Goal: Information Seeking & Learning: Learn about a topic

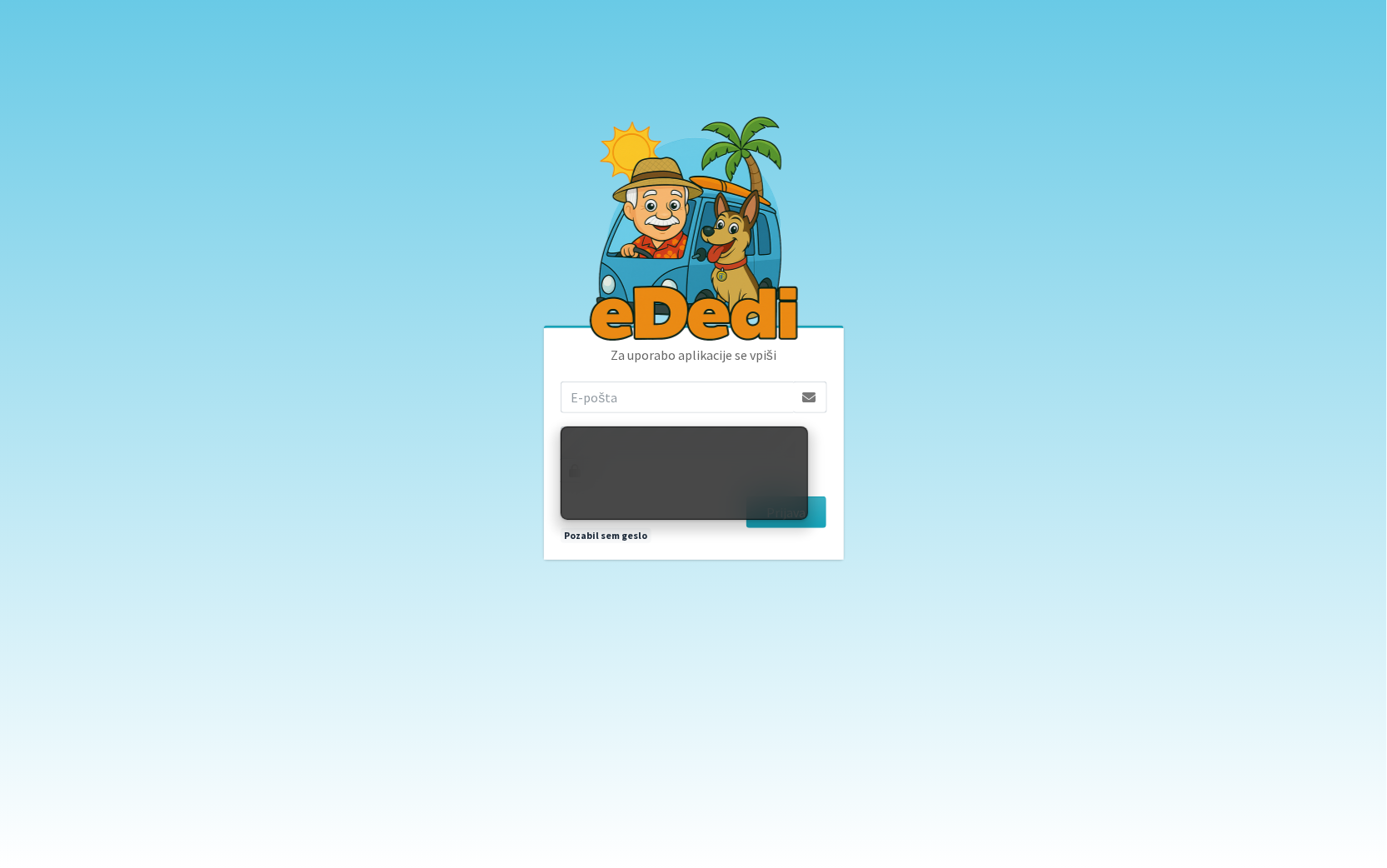
type input "[EMAIL_ADDRESS][DOMAIN_NAME]"
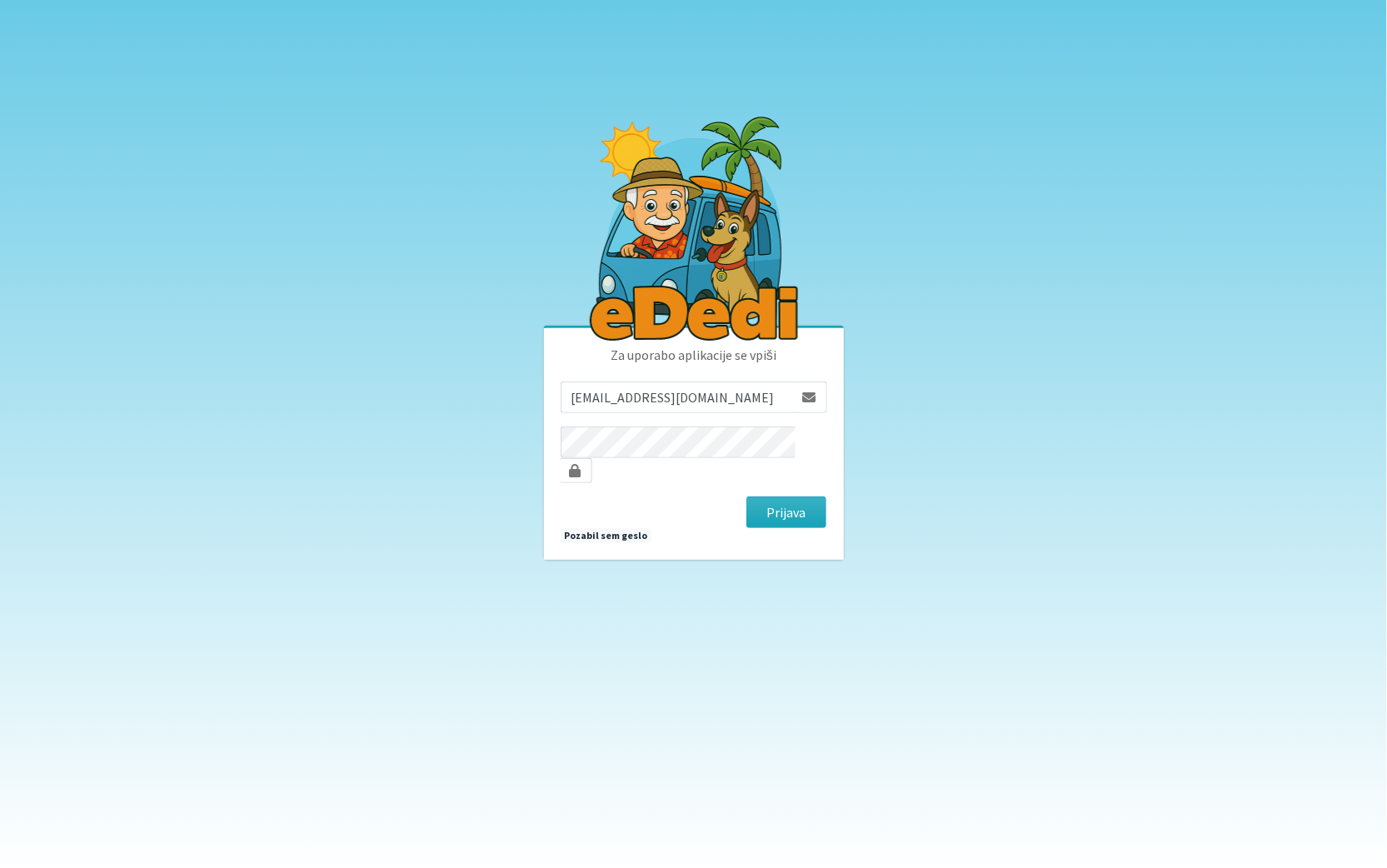
click at [977, 409] on body "Za uporabo aplikacije se vpiši [EMAIL_ADDRESS][DOMAIN_NAME] [GEOGRAPHIC_DATA] P…" at bounding box center [693, 434] width 1387 height 868
click at [810, 505] on button "Prijava" at bounding box center [786, 512] width 80 height 31
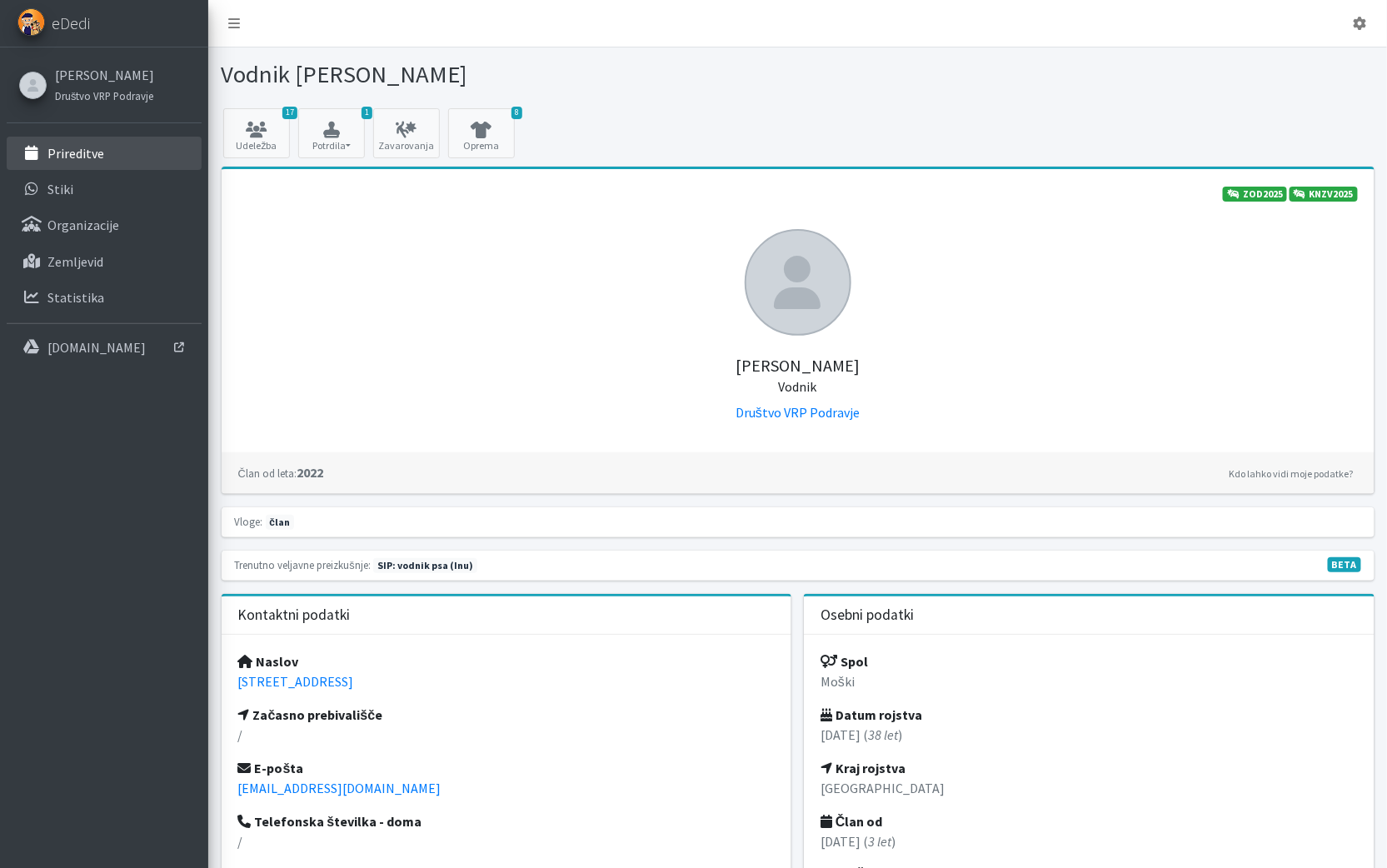
click at [93, 156] on p "Prireditve" at bounding box center [75, 154] width 56 height 17
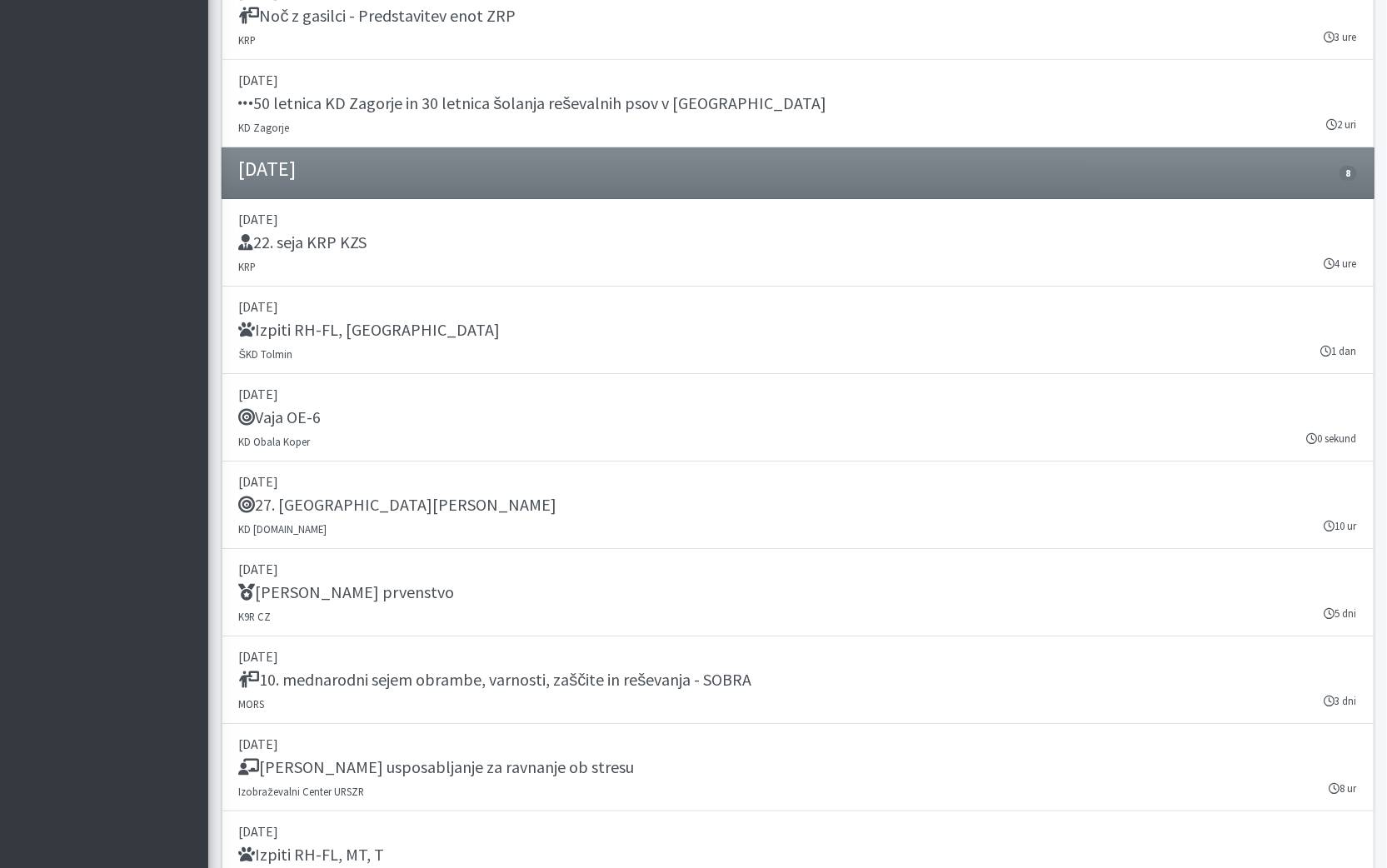
scroll to position [2118, 0]
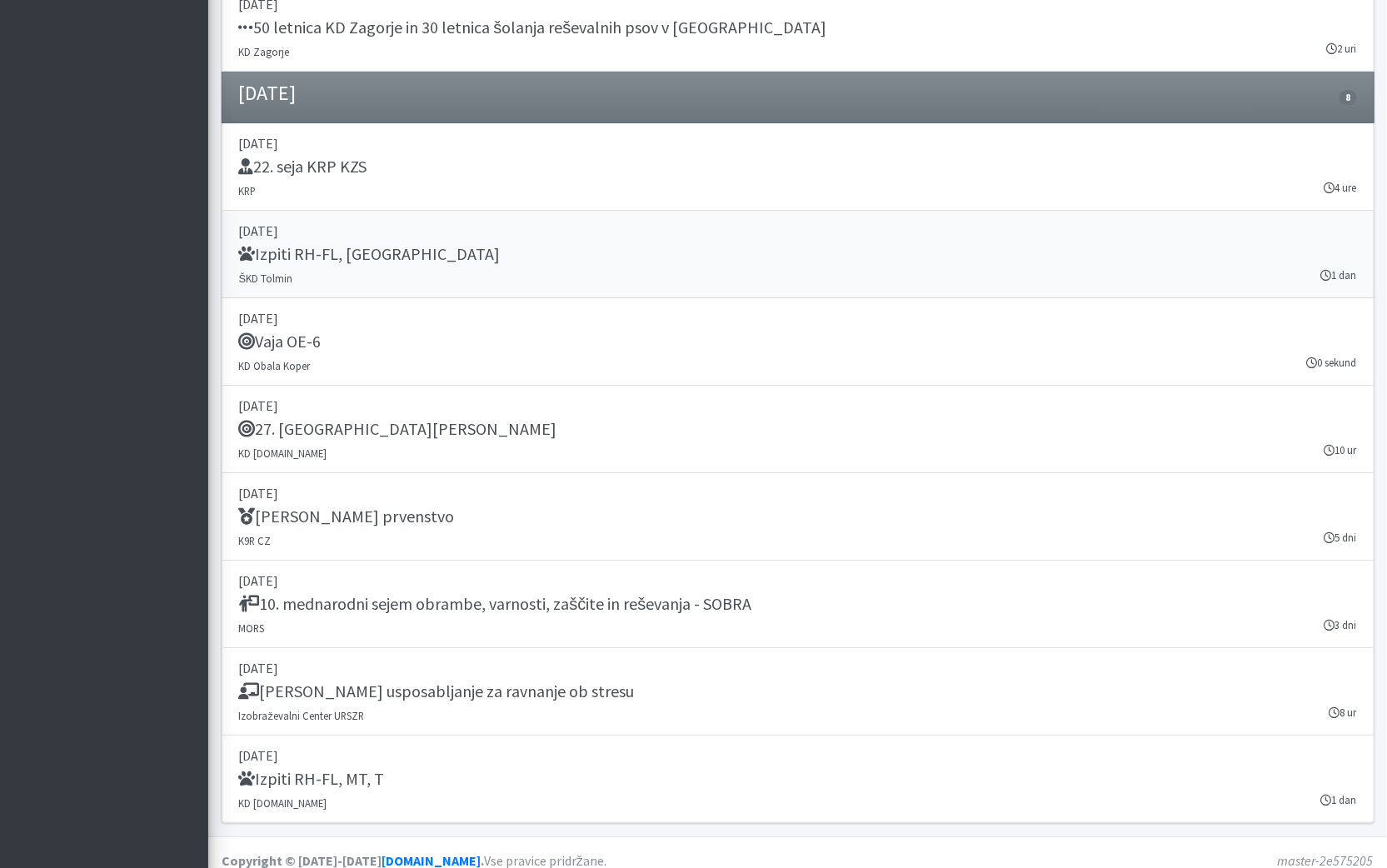
click at [586, 259] on link "06. september 2025 Izpiti RH-FL, MT ŠKD Tolmin 1 dan" at bounding box center [798, 254] width 1153 height 88
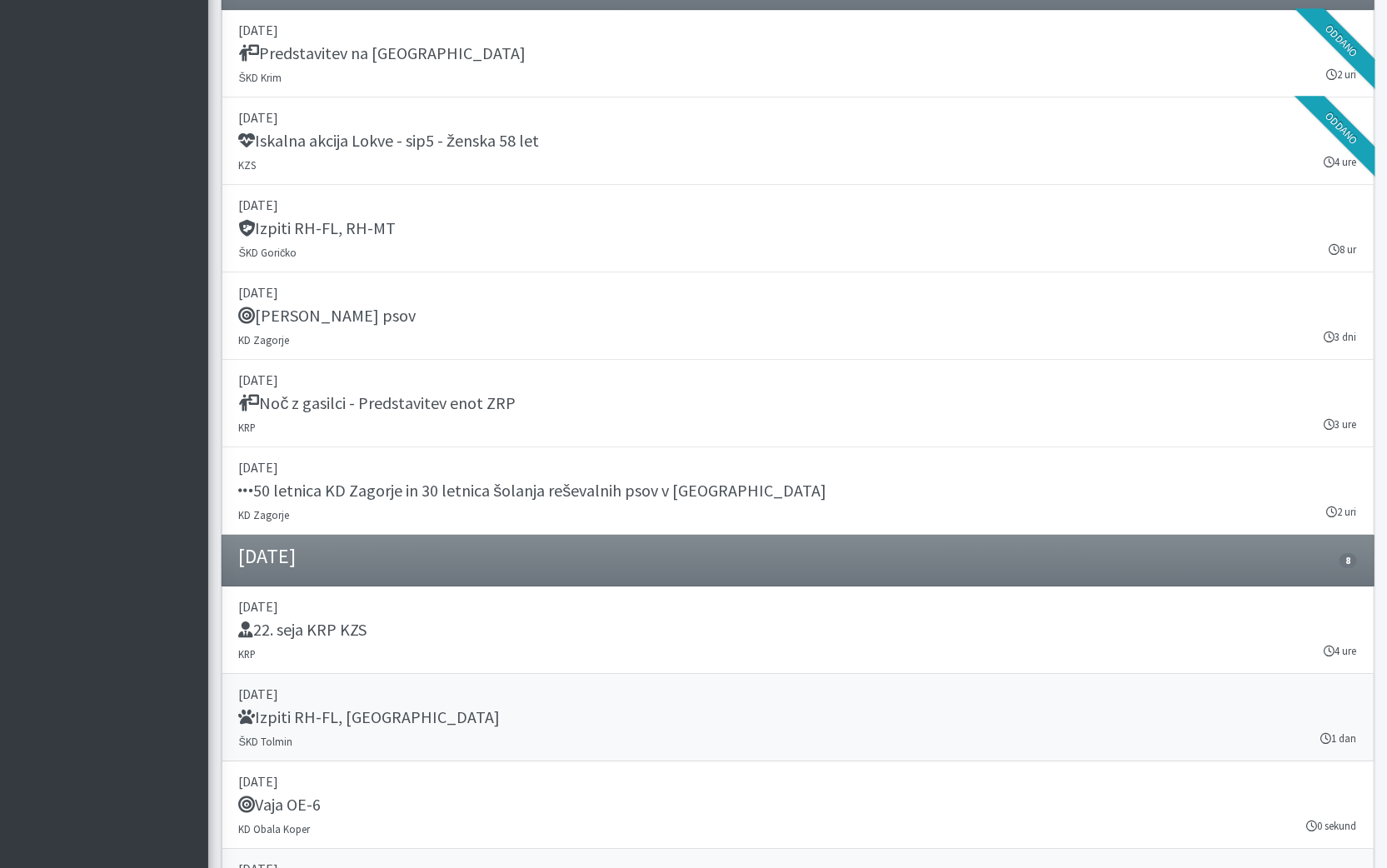
scroll to position [1450, 0]
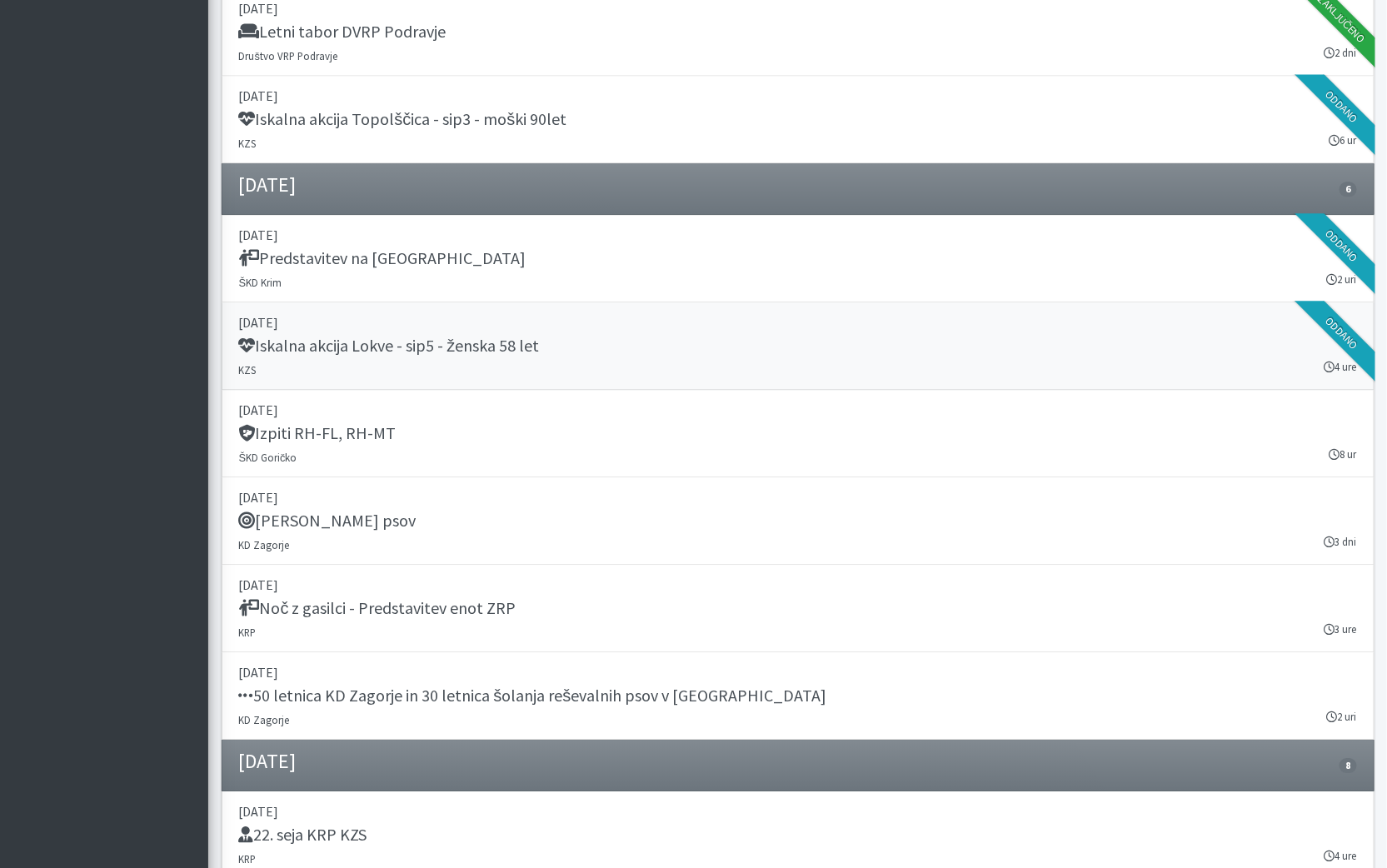
click at [587, 355] on link "09. avgust 2025 Iskalna akcija Lokve - sip5 - ženska 58 let KZS 4 ure Oddano" at bounding box center [798, 346] width 1153 height 88
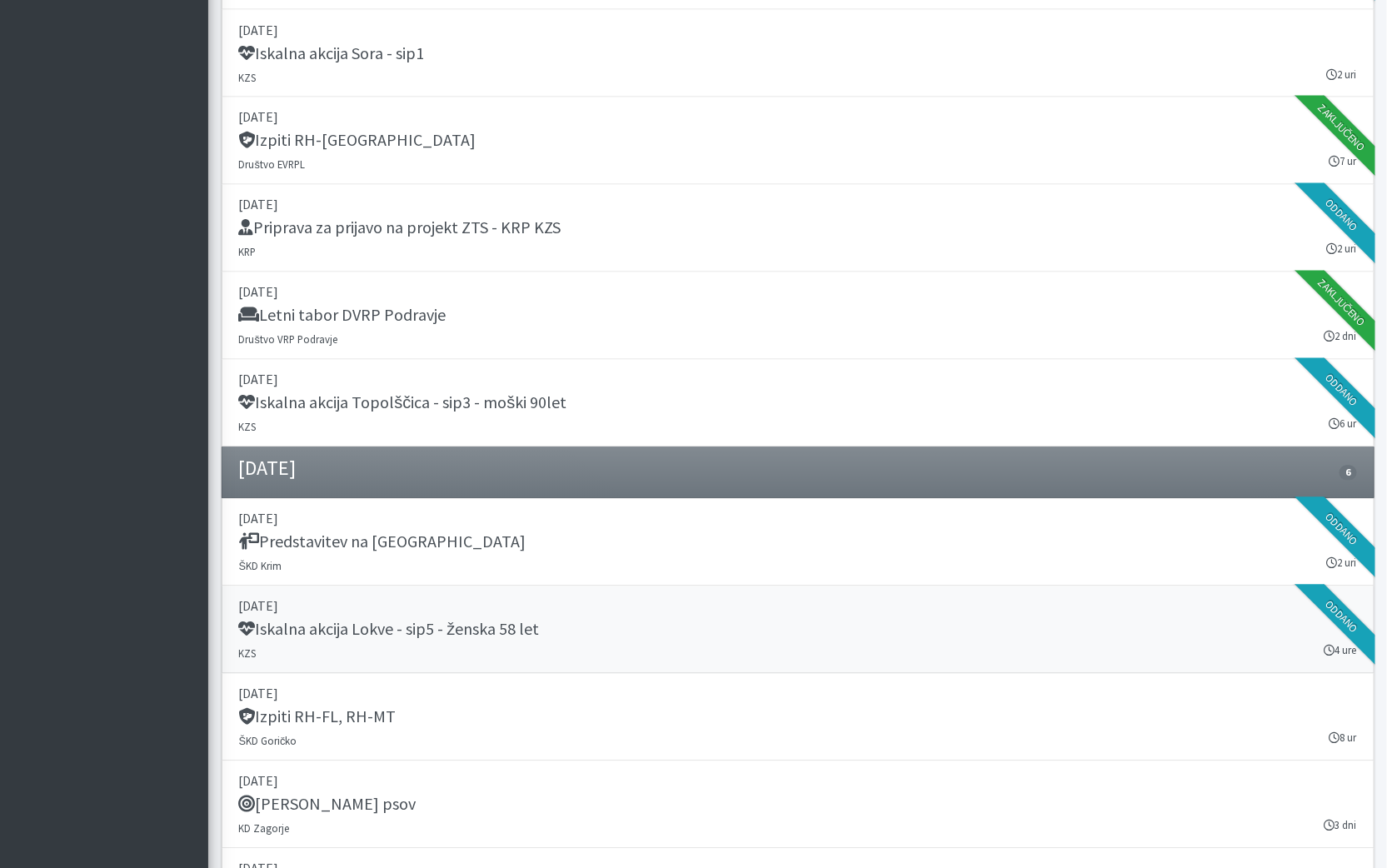
scroll to position [1127, 0]
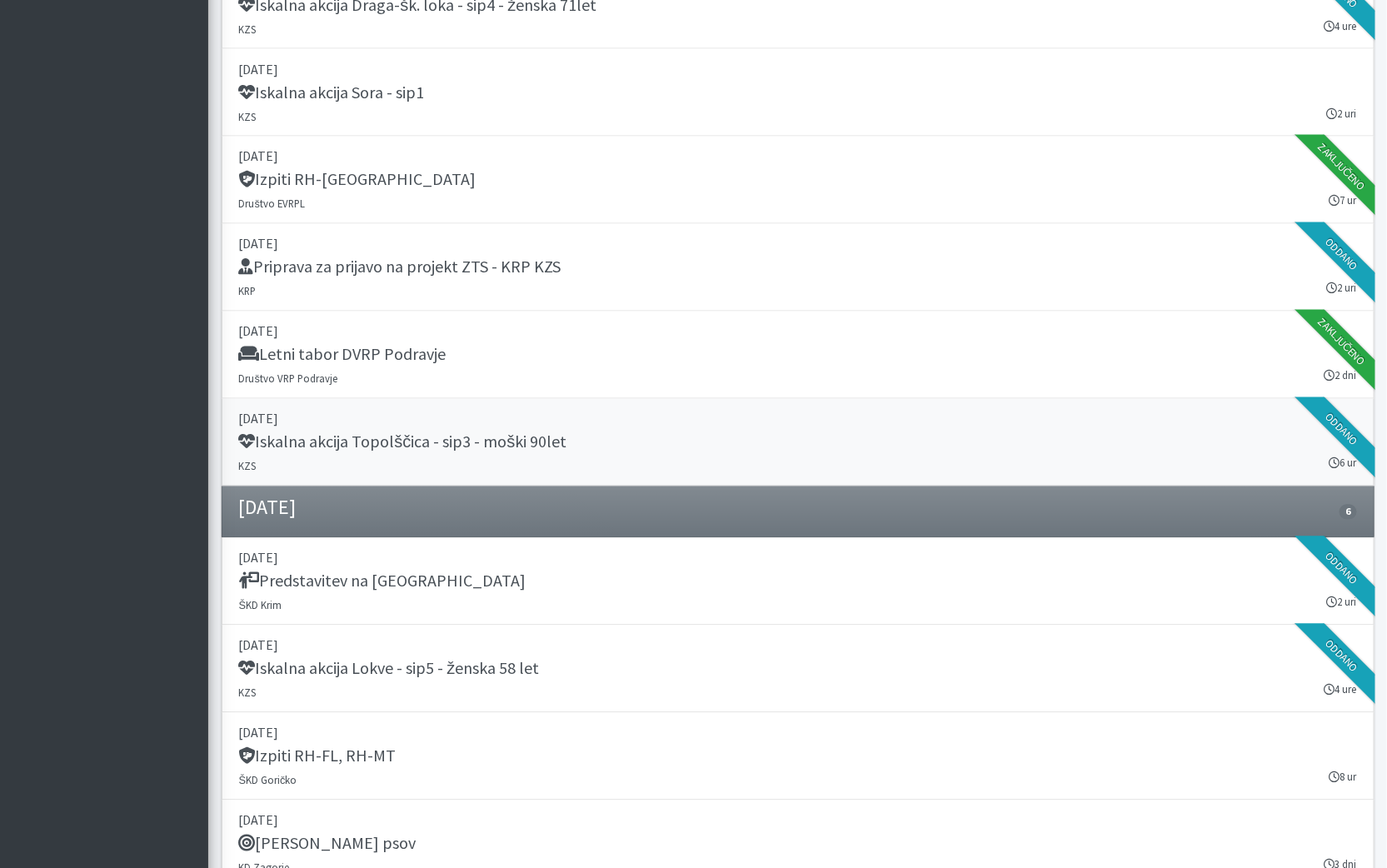
click at [608, 437] on div "Iskalna akcija Topolščica - sip3 - moški 90let" at bounding box center [798, 443] width 1118 height 23
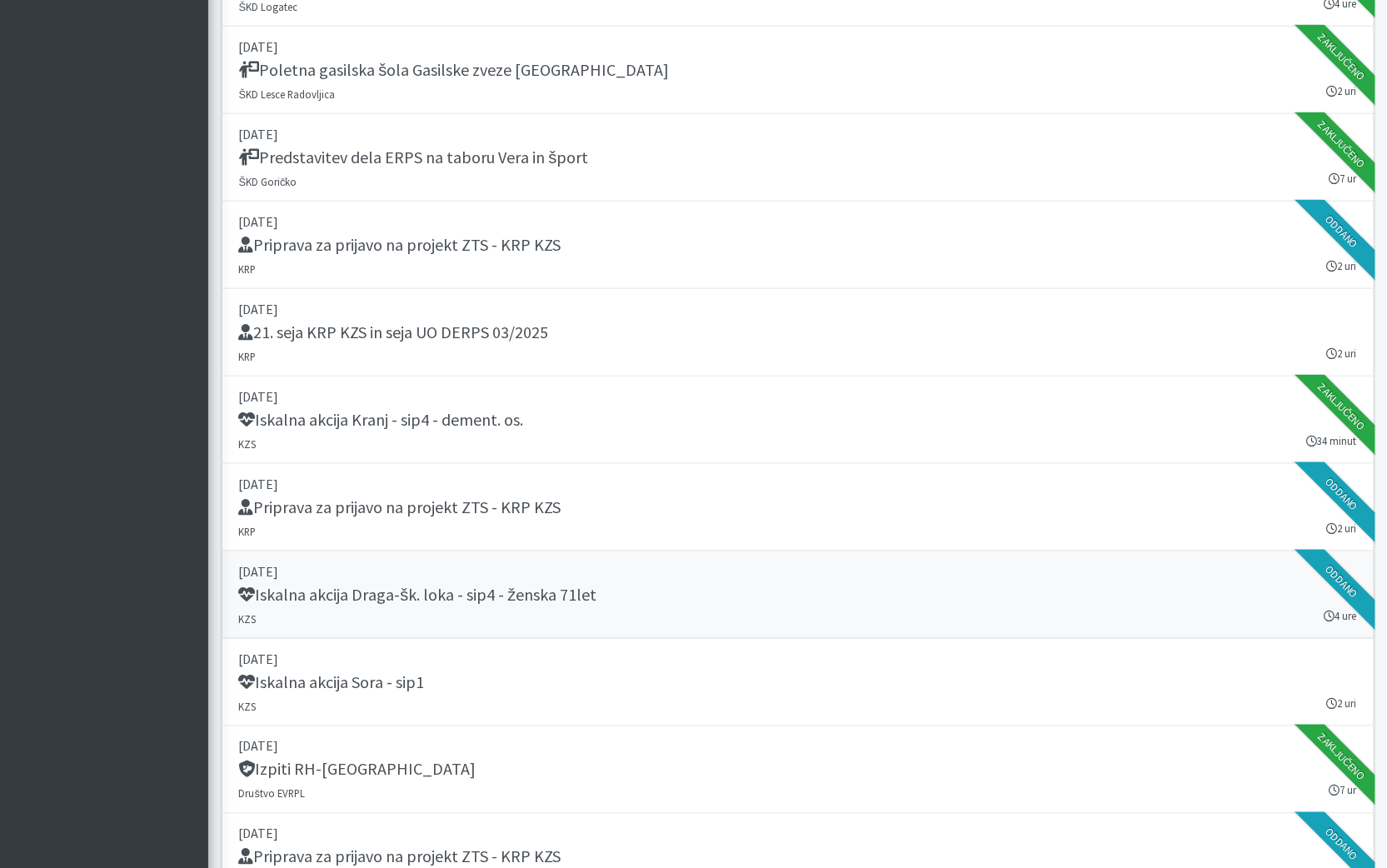
scroll to position [517, 0]
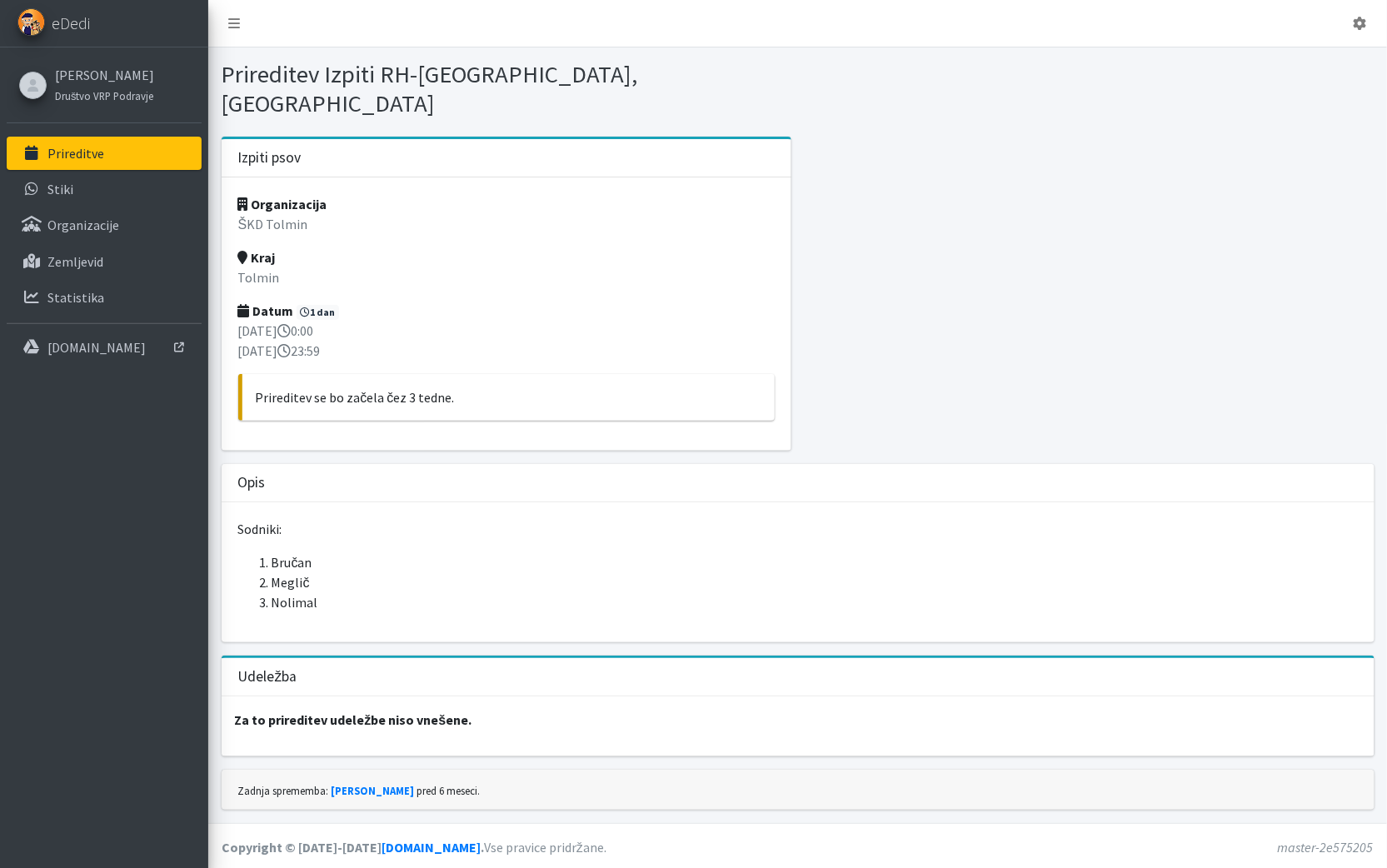
click at [872, 204] on div at bounding box center [1089, 301] width 583 height 328
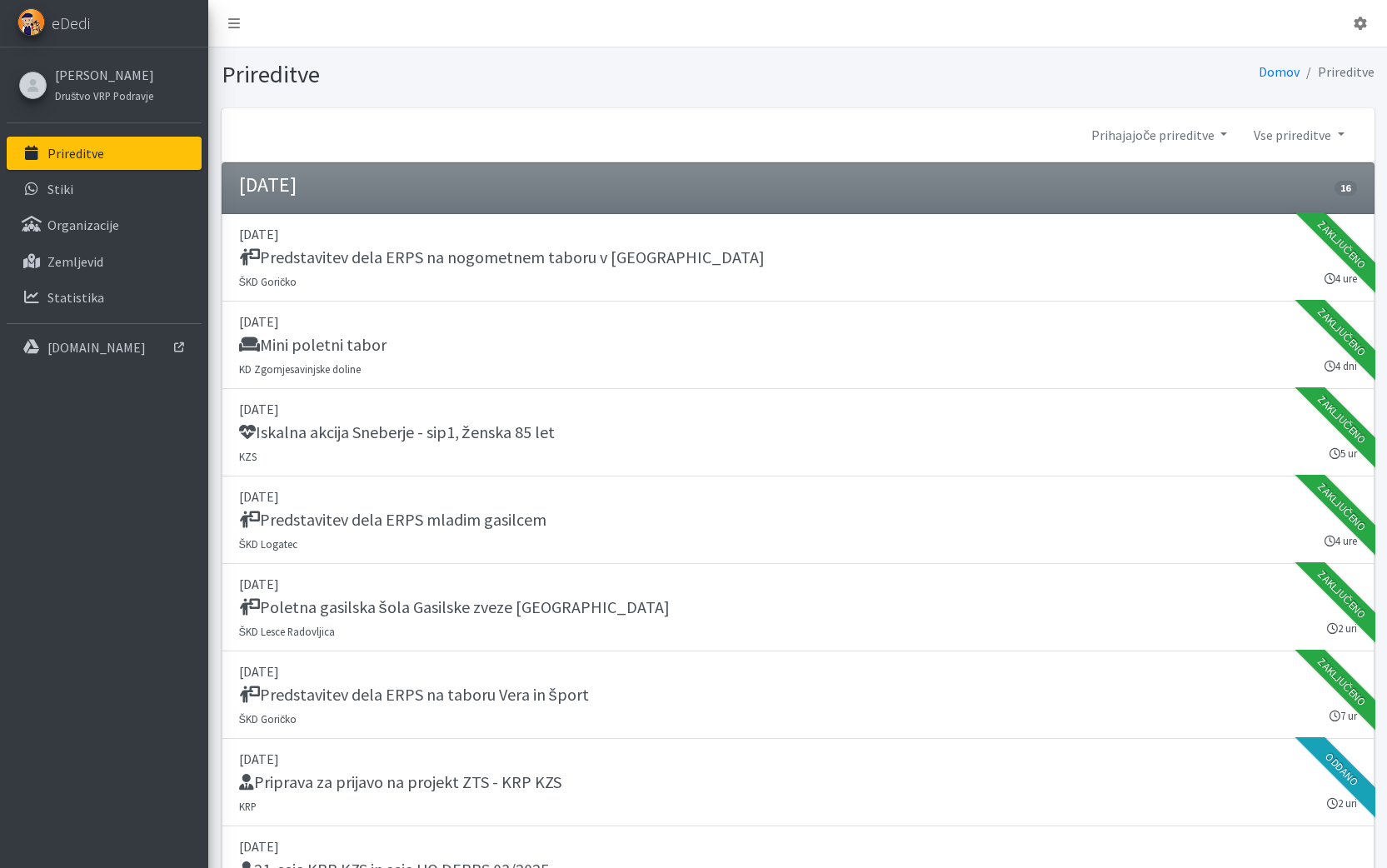
scroll to position [517, 0]
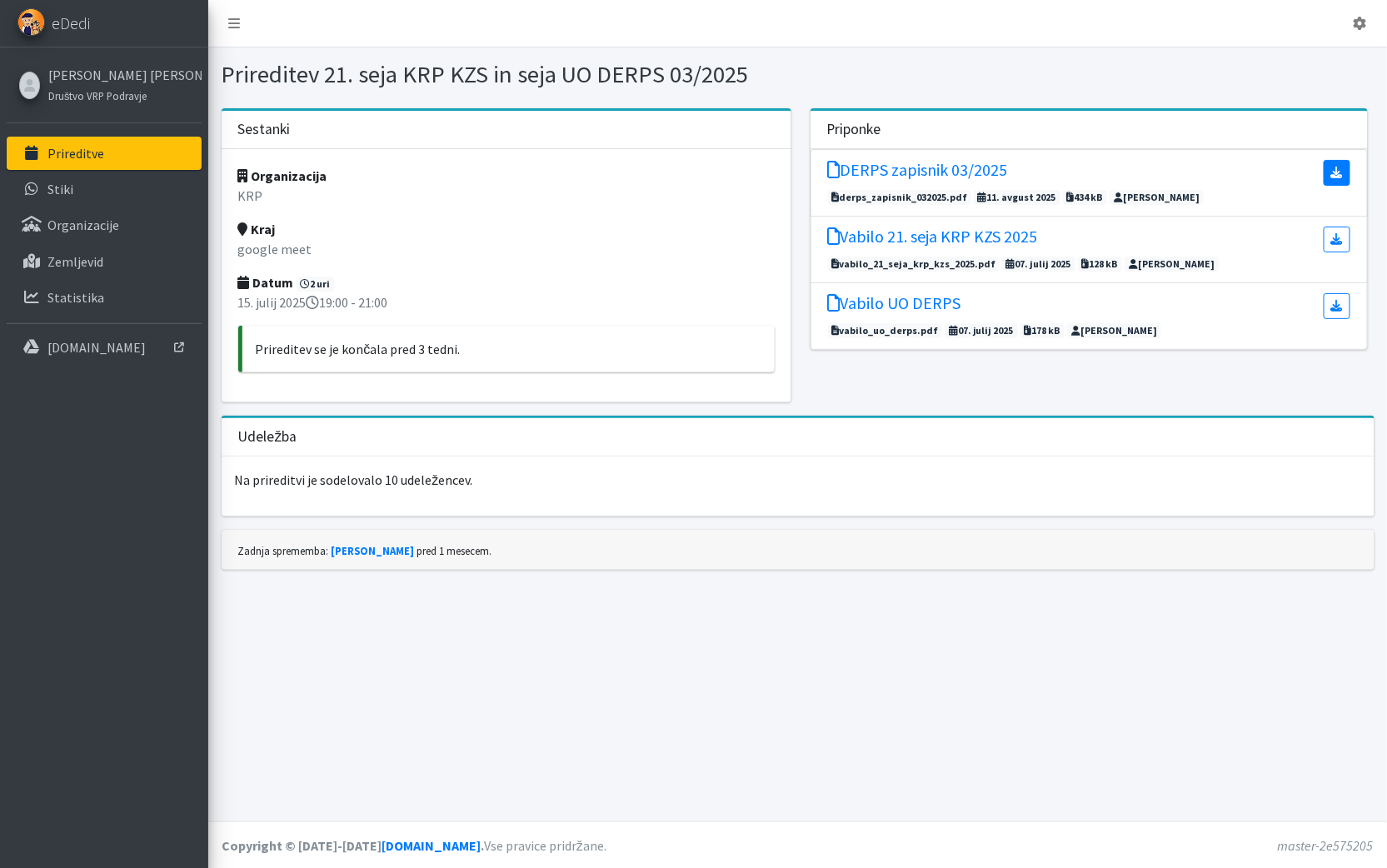
click at [1343, 167] on icon at bounding box center [1336, 172] width 12 height 12
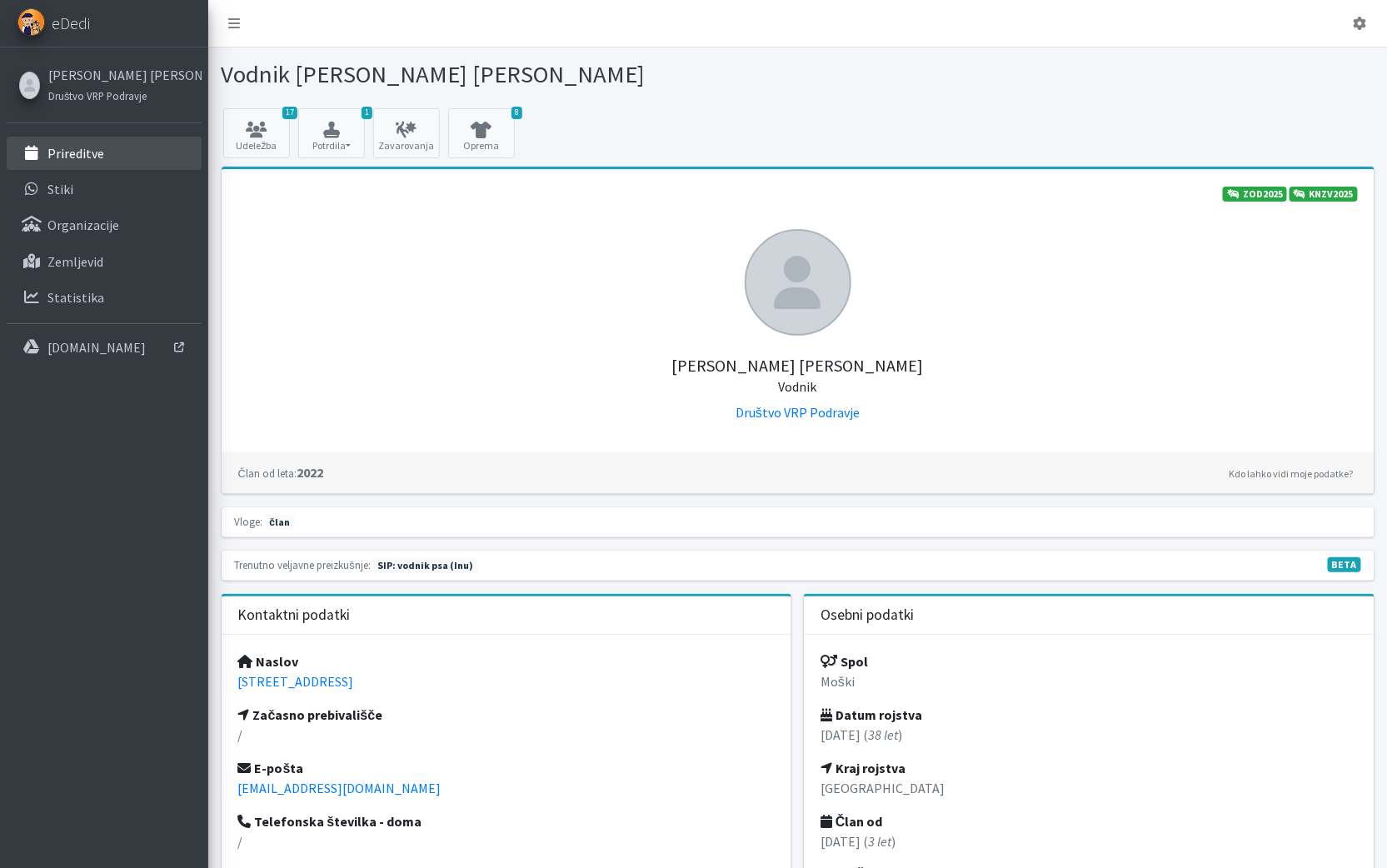
click at [64, 155] on p "Prireditve" at bounding box center [75, 154] width 56 height 17
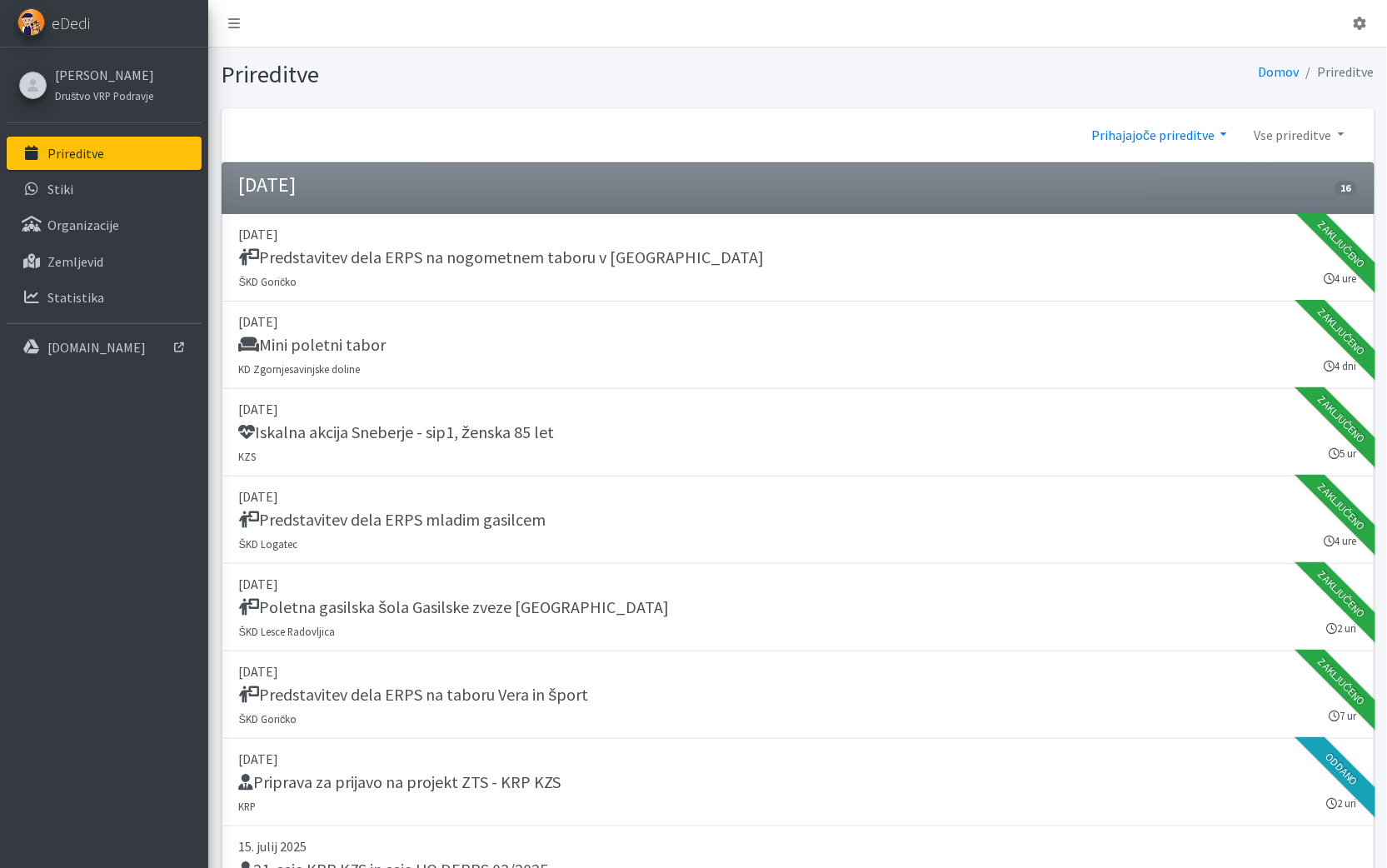
click at [1152, 134] on link "Prihajajoče prireditve" at bounding box center [1159, 135] width 163 height 33
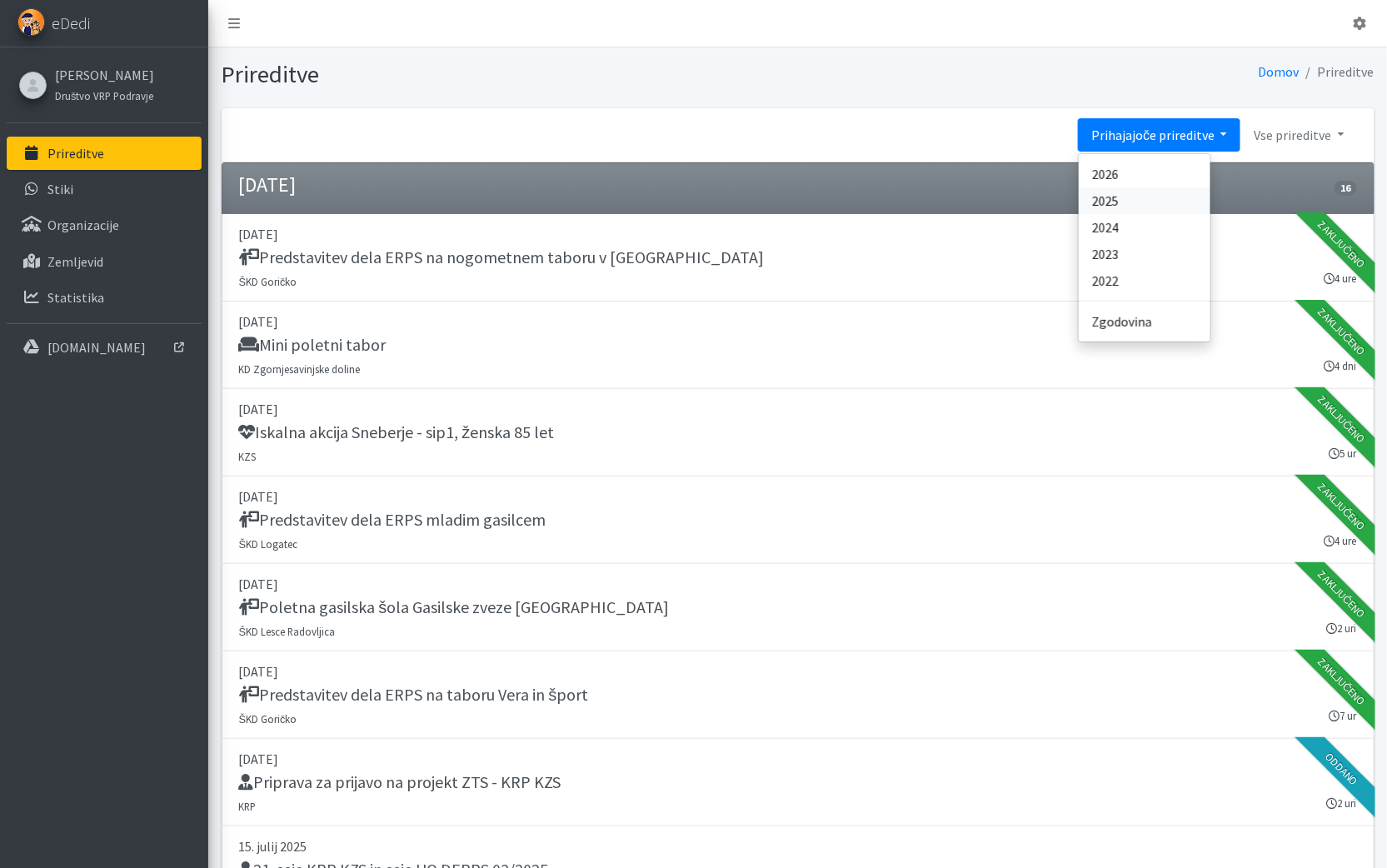
click at [1157, 200] on link "2025" at bounding box center [1145, 201] width 131 height 27
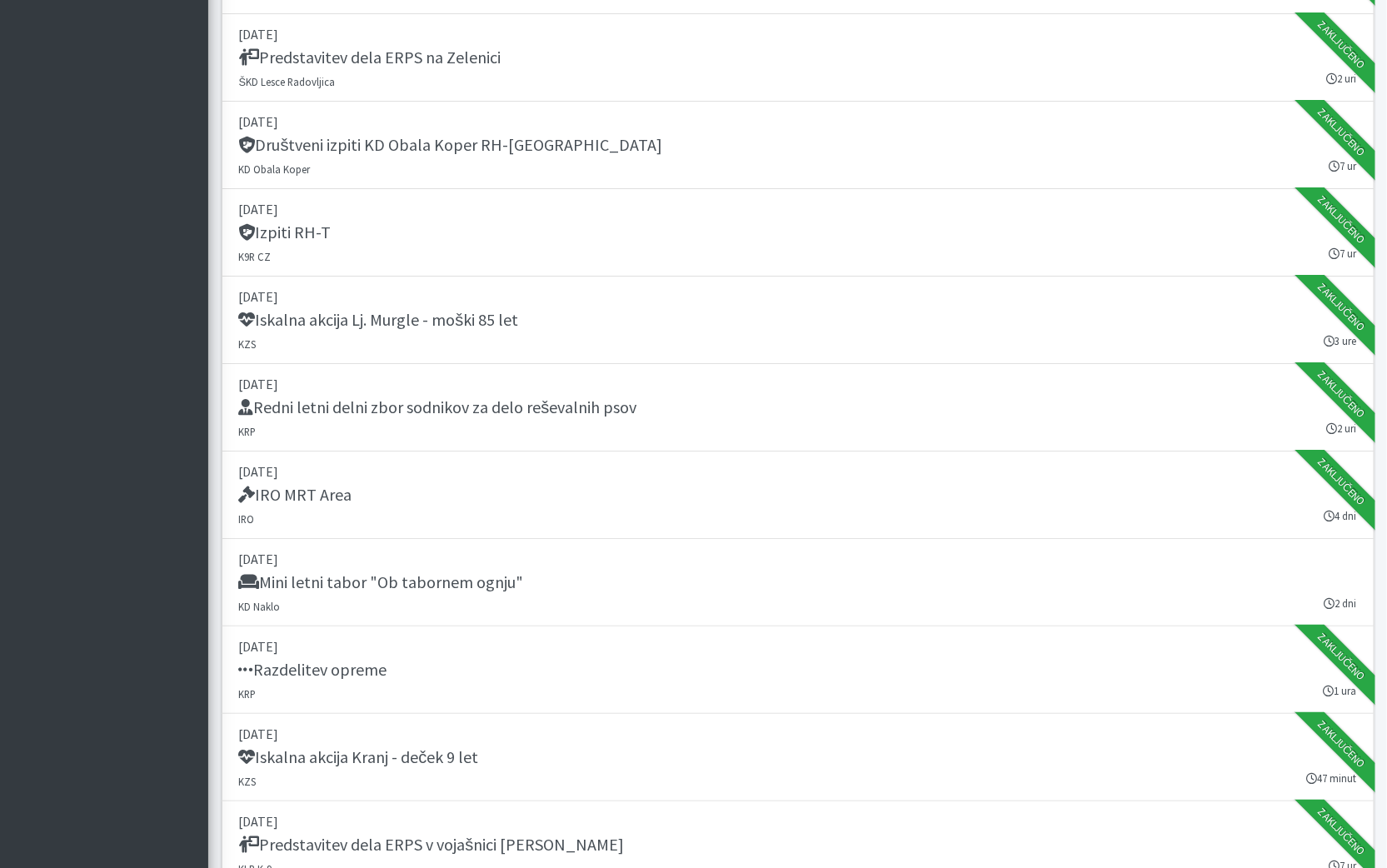
scroll to position [15312, 0]
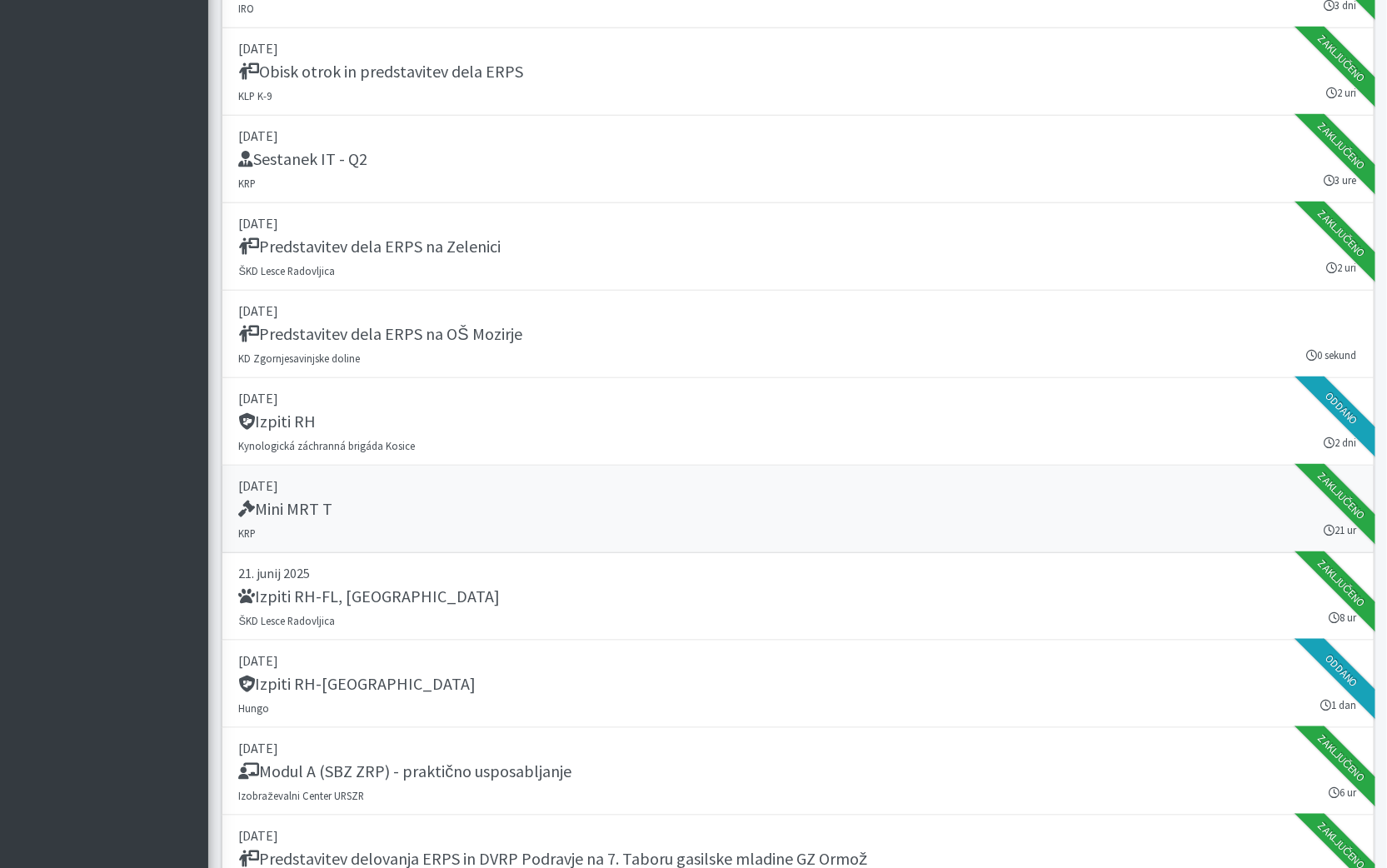
click at [294, 499] on h5 "Mini MRT T" at bounding box center [286, 509] width 94 height 20
